Goal: Transaction & Acquisition: Purchase product/service

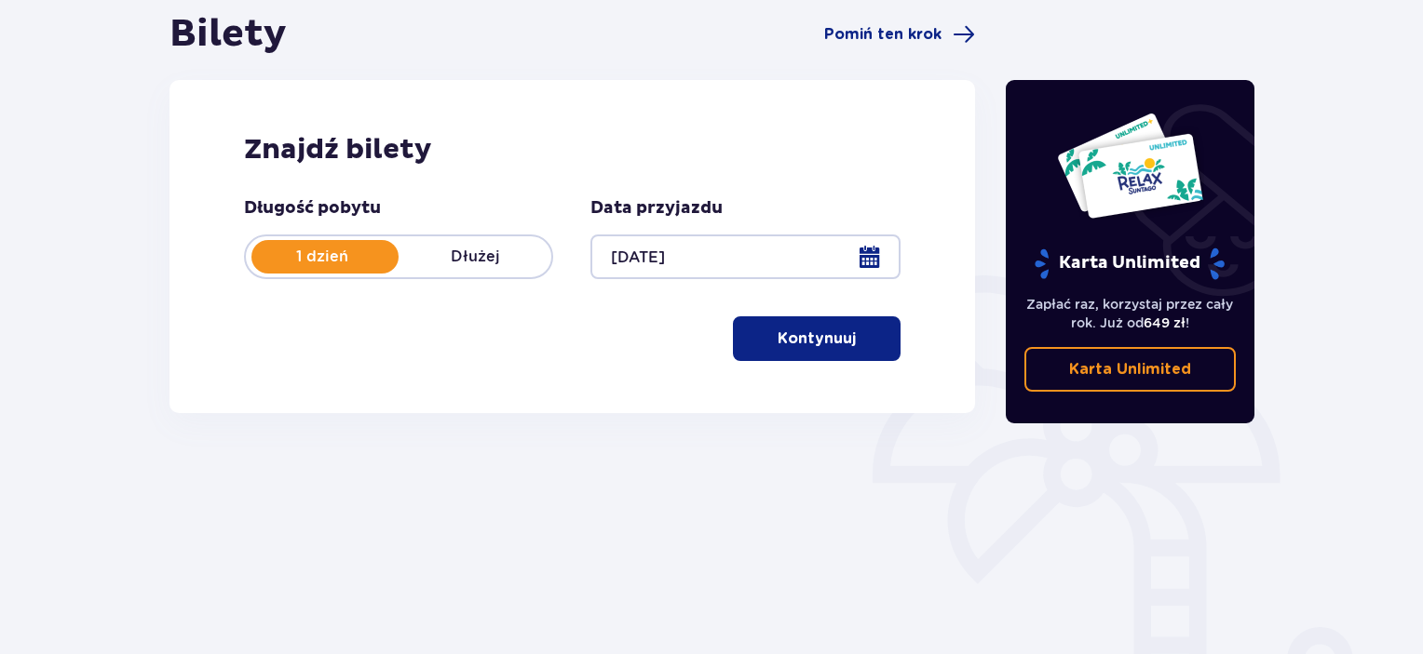
click at [822, 338] on p "Kontynuuj" at bounding box center [816, 339] width 78 height 20
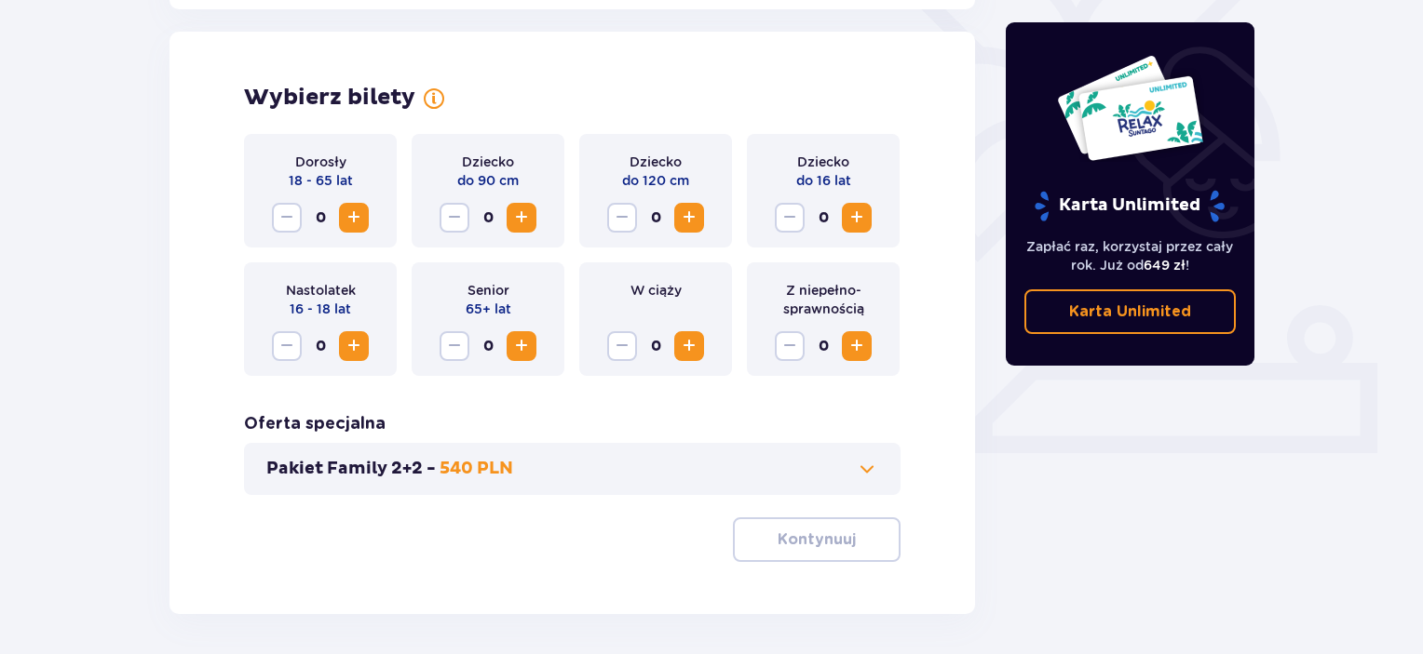
scroll to position [518, 0]
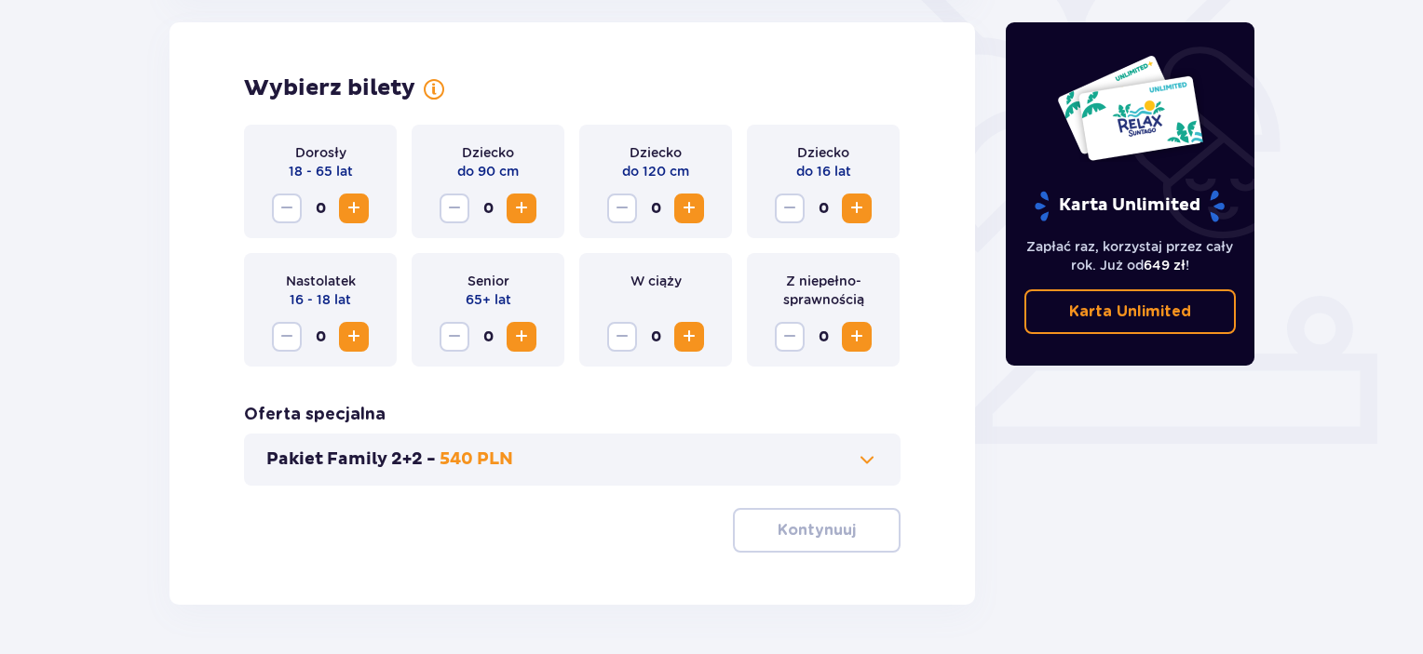
click at [343, 215] on span "Increase" at bounding box center [354, 208] width 22 height 22
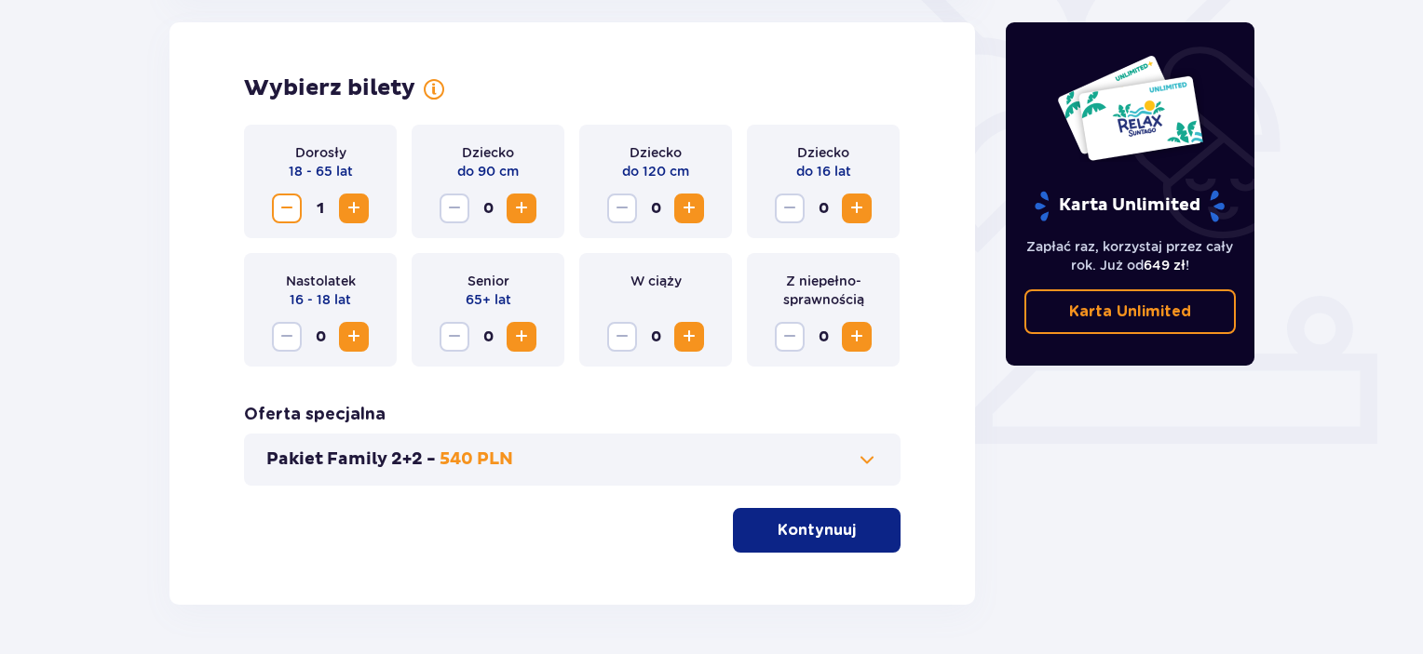
click at [343, 215] on span "Increase" at bounding box center [354, 208] width 22 height 22
click at [819, 542] on button "Kontynuuj" at bounding box center [817, 530] width 168 height 45
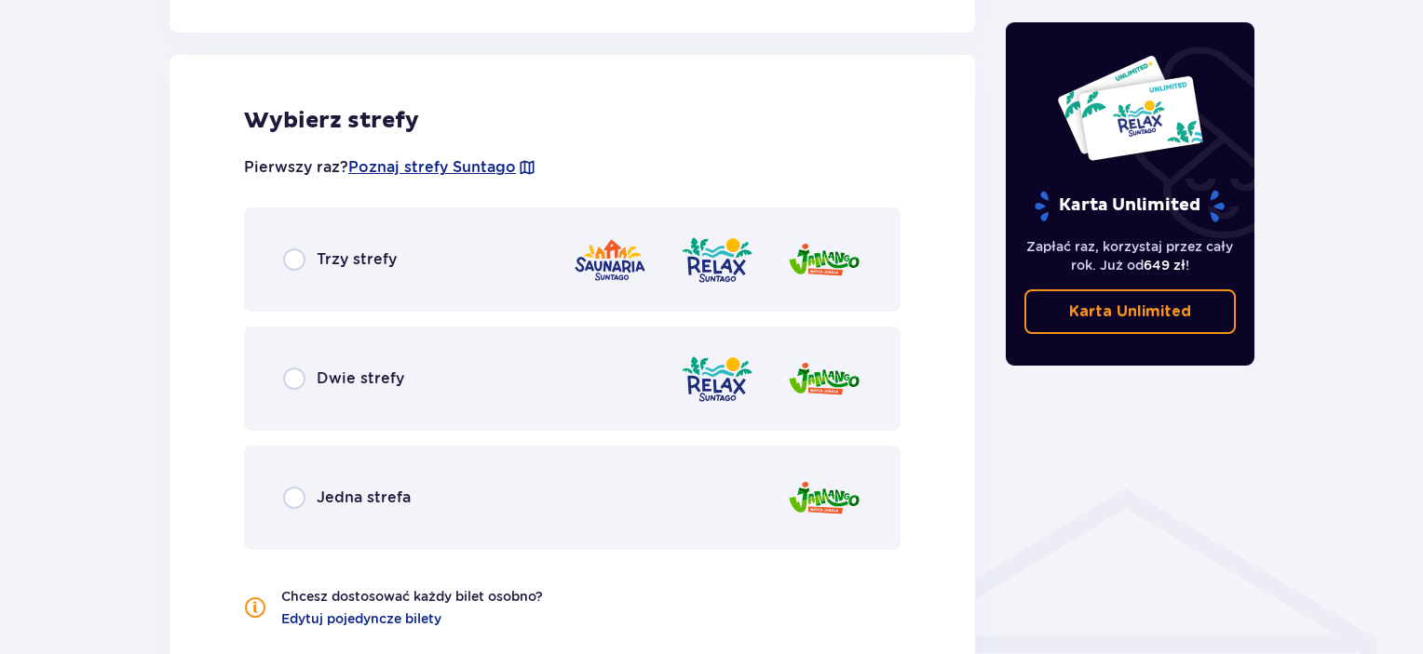
scroll to position [1033, 0]
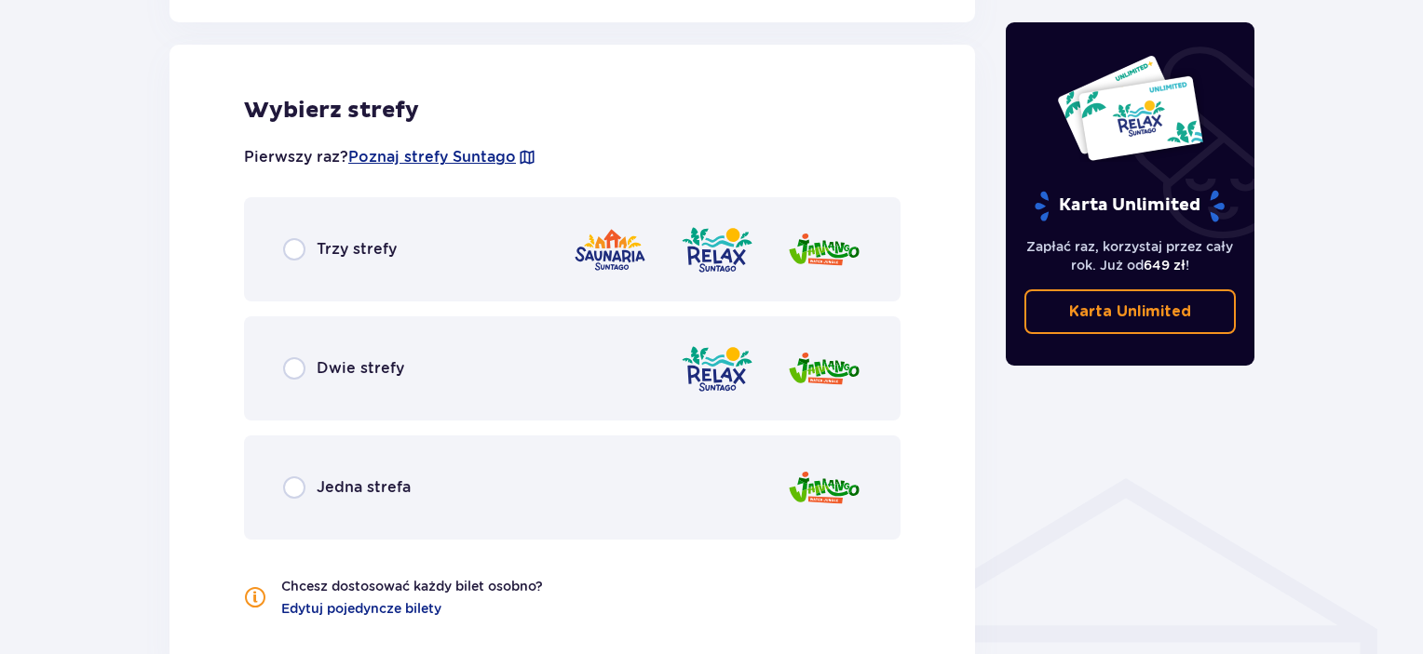
click at [326, 350] on div "Dwie strefy" at bounding box center [572, 369] width 656 height 104
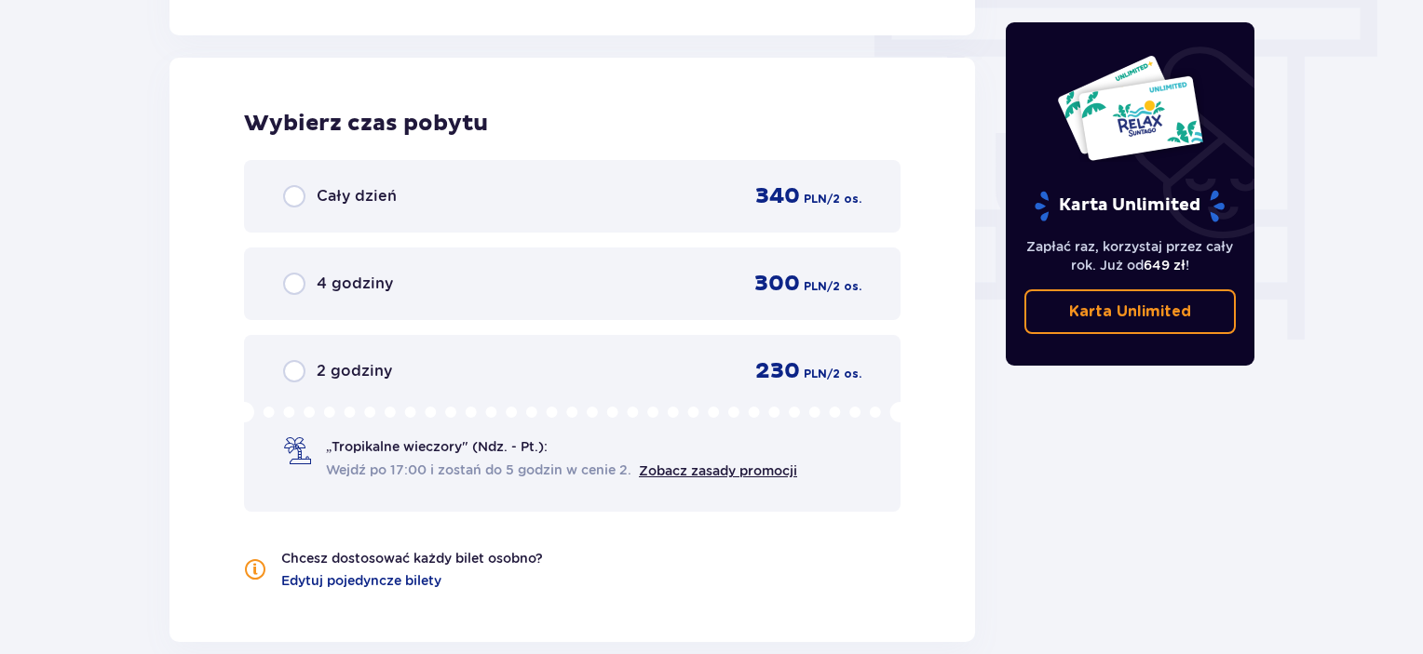
scroll to position [1681, 0]
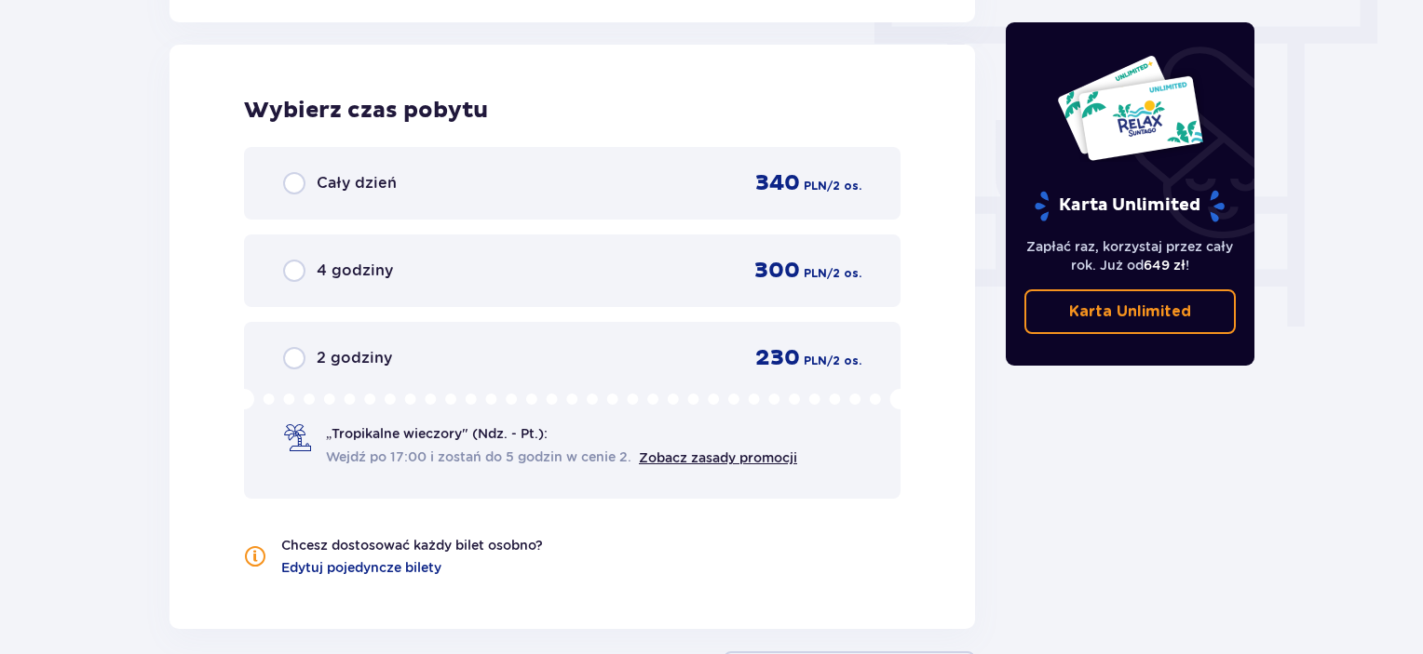
click at [317, 364] on p "2 godziny" at bounding box center [354, 358] width 75 height 20
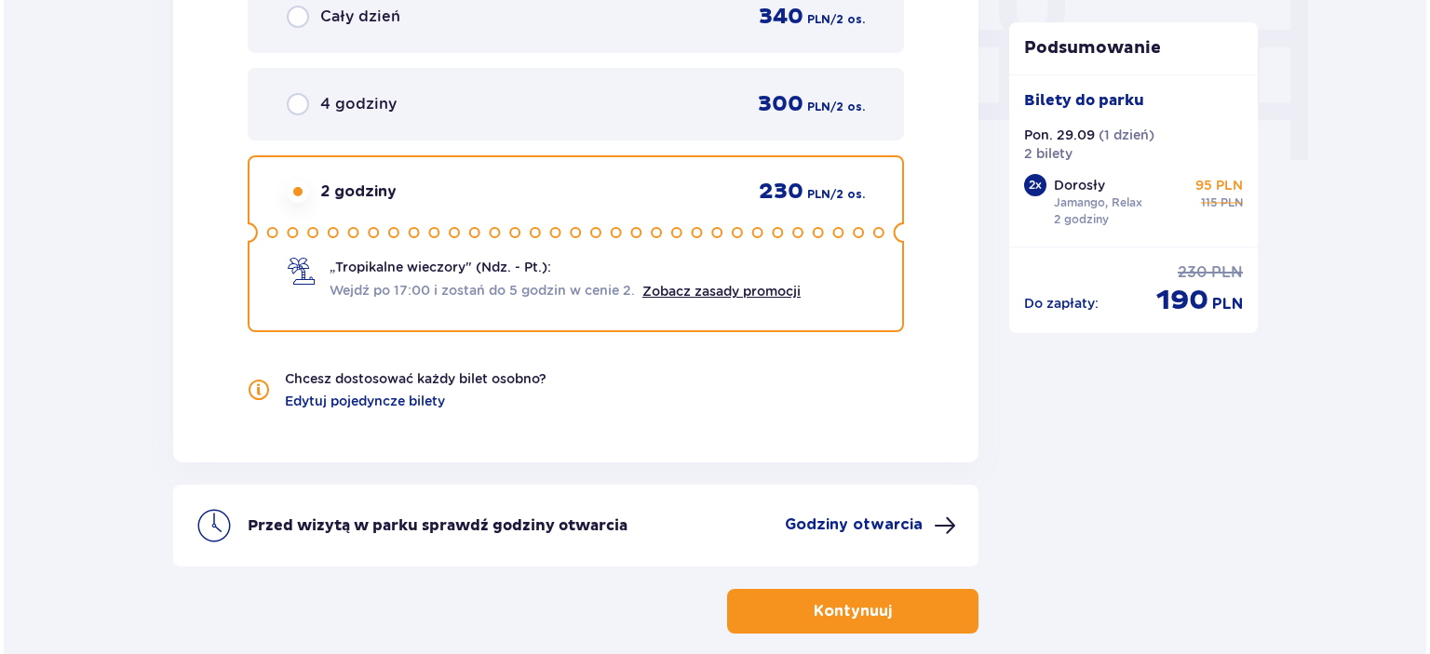
scroll to position [1936, 0]
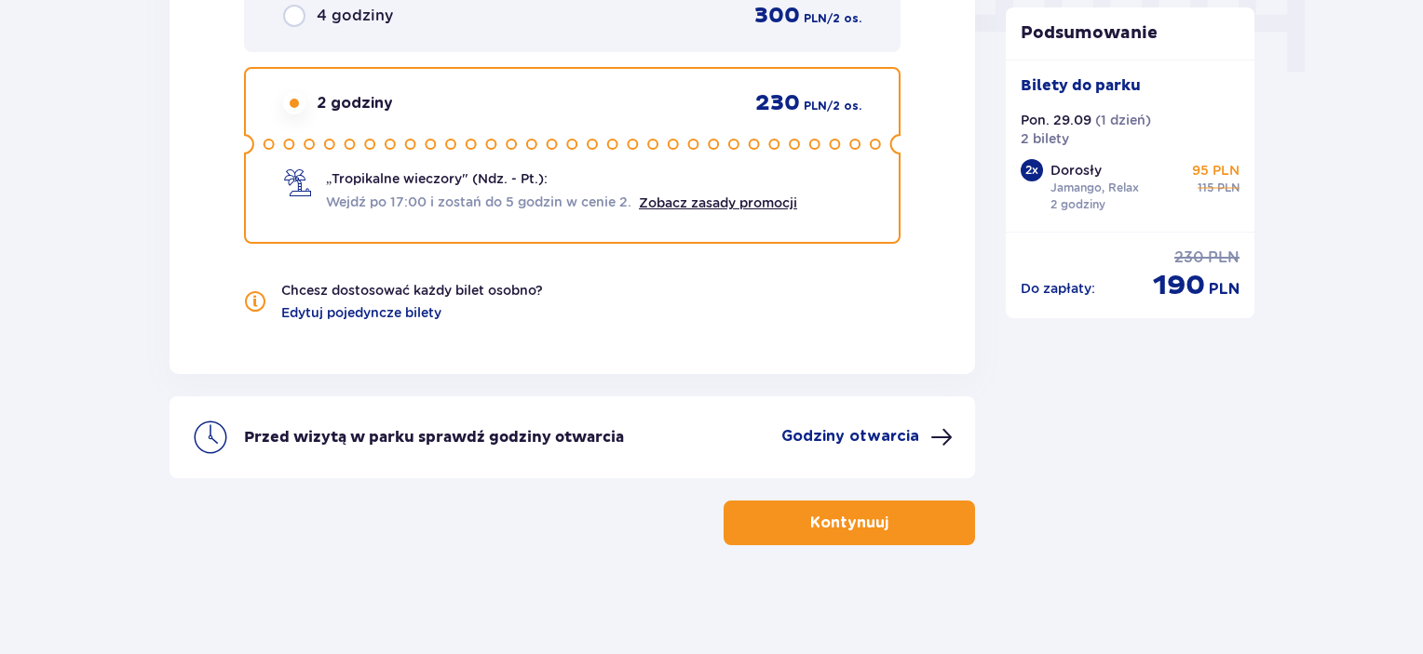
click at [816, 457] on div "Przed wizytą w parku sprawdź godziny otwarcia Godziny otwarcia" at bounding box center [571, 438] width 805 height 82
click at [816, 437] on p "Godziny otwarcia" at bounding box center [850, 436] width 138 height 20
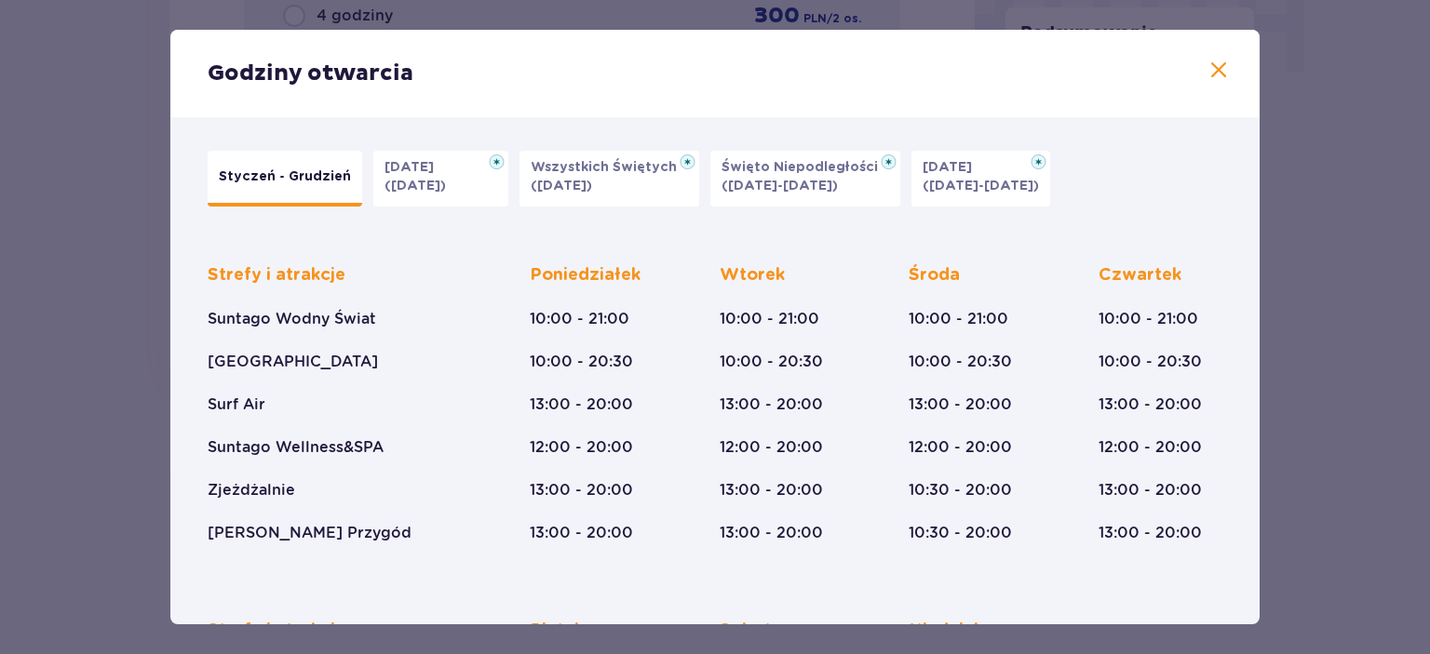
click at [1209, 64] on span at bounding box center [1219, 71] width 22 height 22
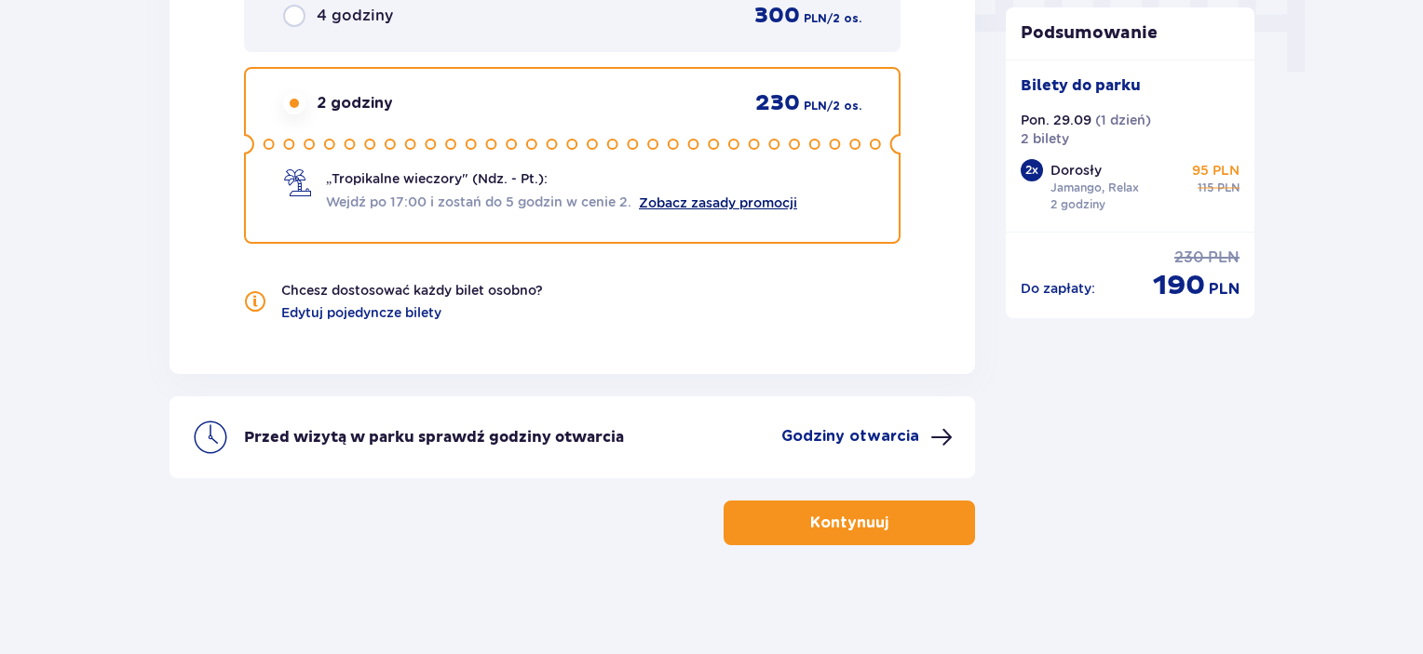
click at [685, 204] on link "Zobacz zasady promocji" at bounding box center [718, 203] width 158 height 15
